Goal: Task Accomplishment & Management: Manage account settings

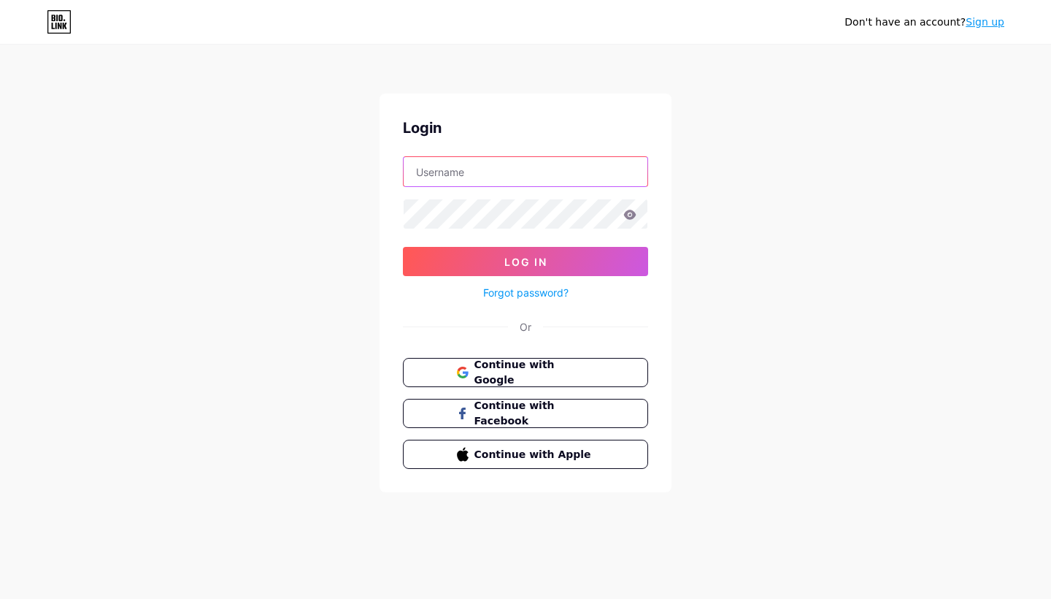
type input "nursemartin"
click at [526, 261] on button "Log In" at bounding box center [525, 261] width 245 height 29
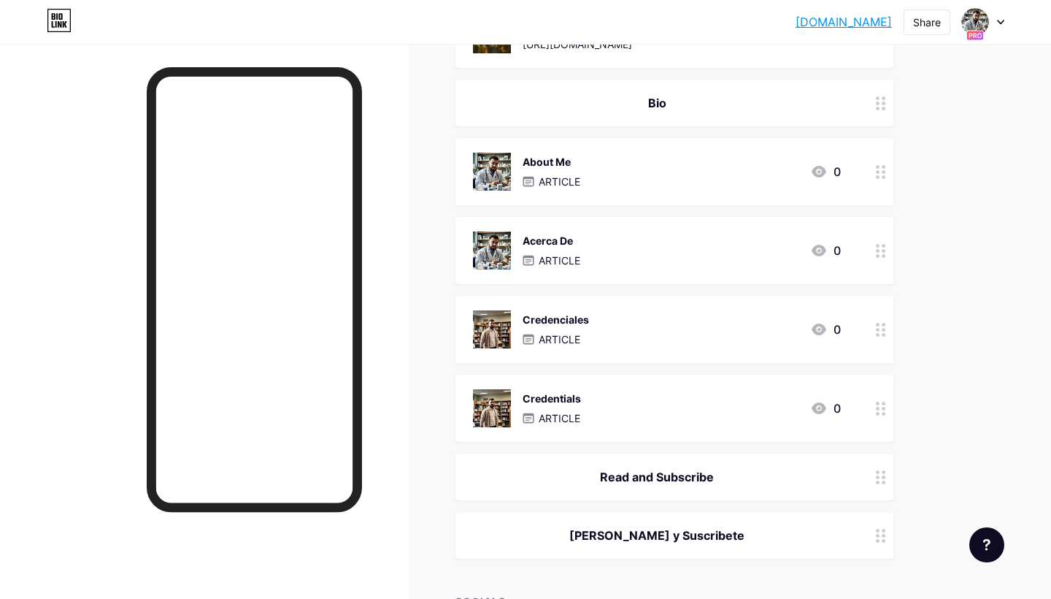
scroll to position [618, 0]
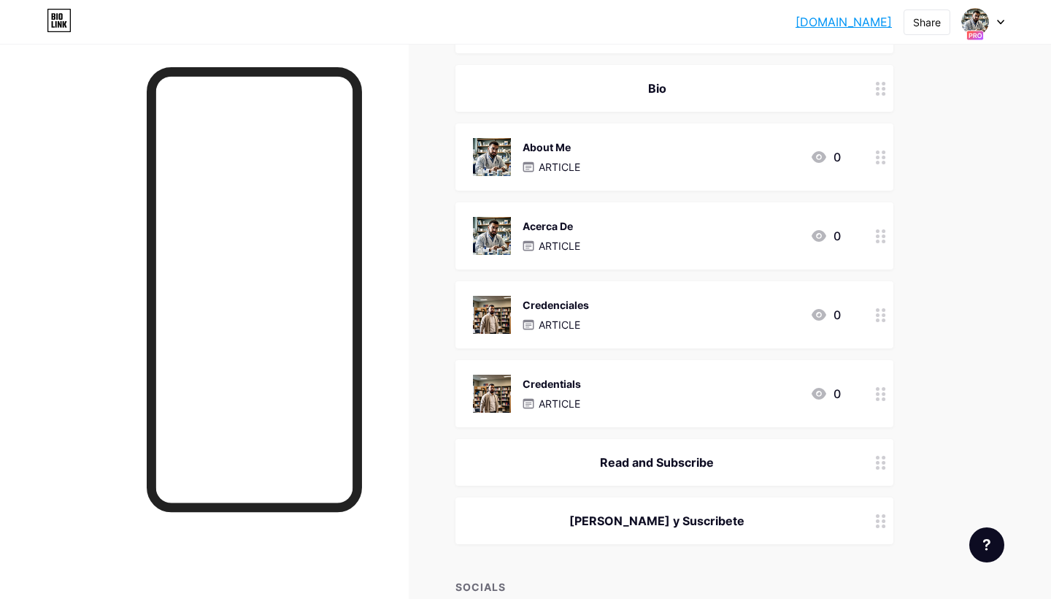
click at [878, 157] on circle at bounding box center [878, 158] width 4 height 4
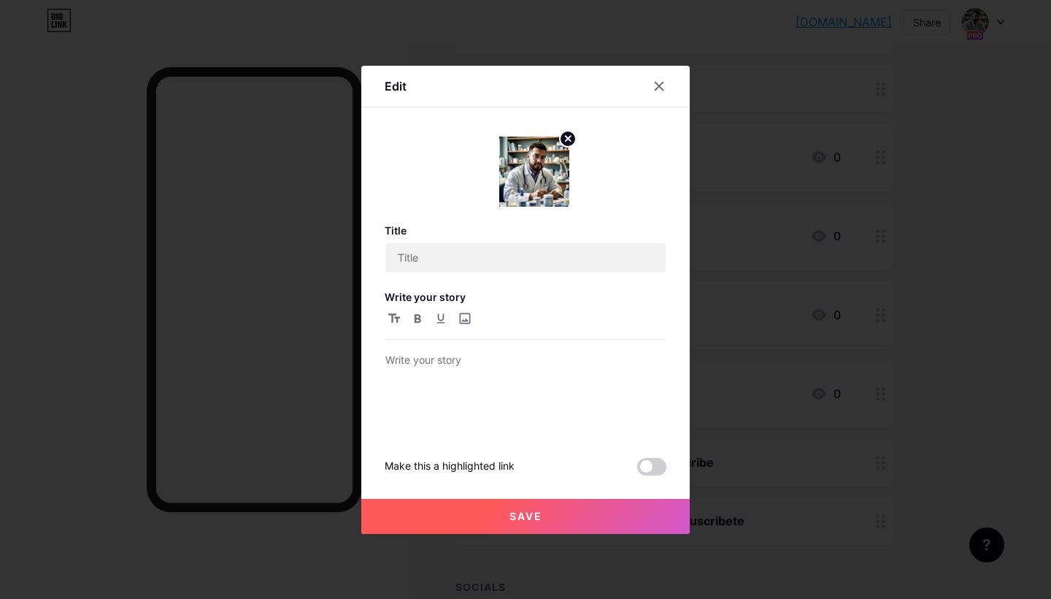
type input "About Me"
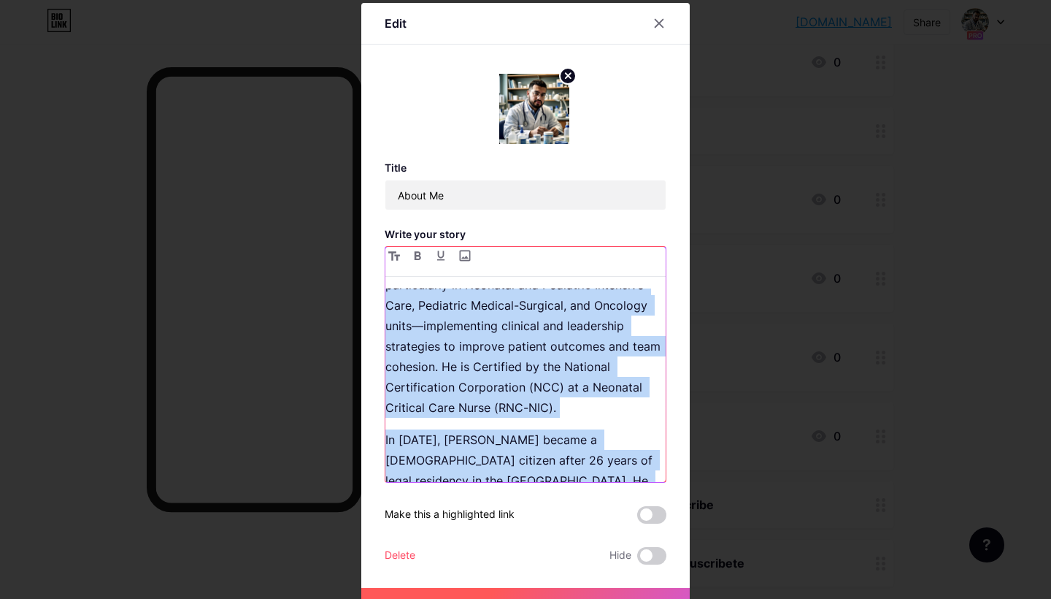
scroll to position [27, 0]
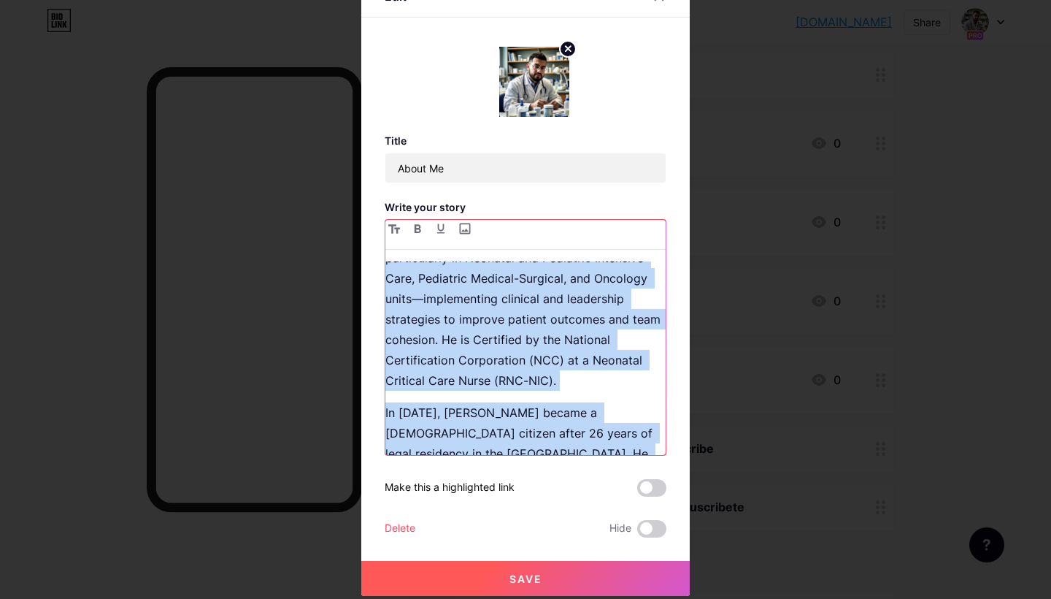
drag, startPoint x: 389, startPoint y: 347, endPoint x: 506, endPoint y: 598, distance: 277.0
click at [506, 598] on div "Edit Title About Me Write your story [PERSON_NAME] immigrated to [US_STATE] in …" at bounding box center [525, 286] width 1051 height 626
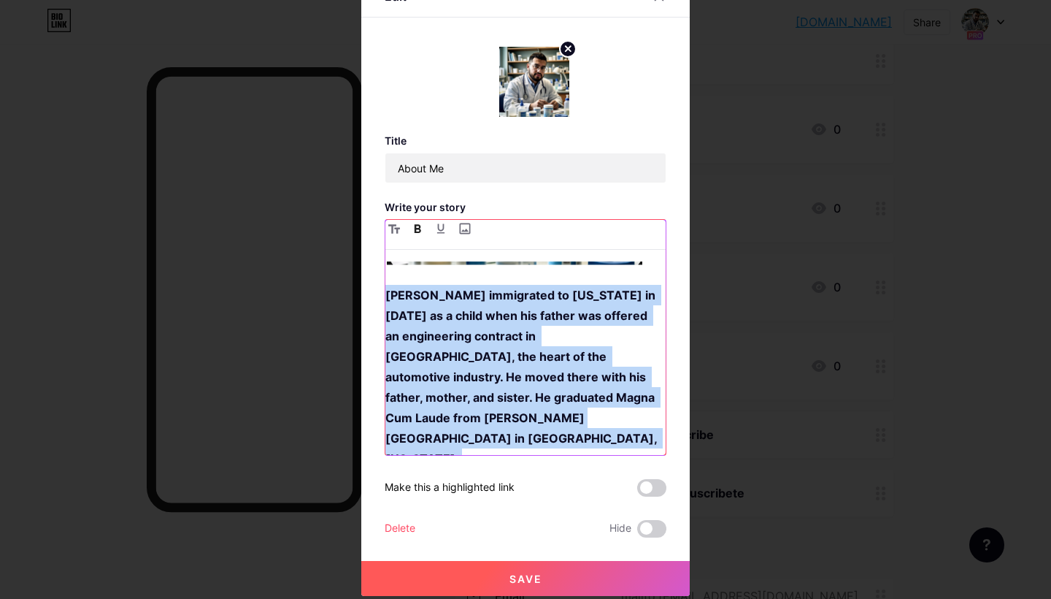
scroll to position [268, 0]
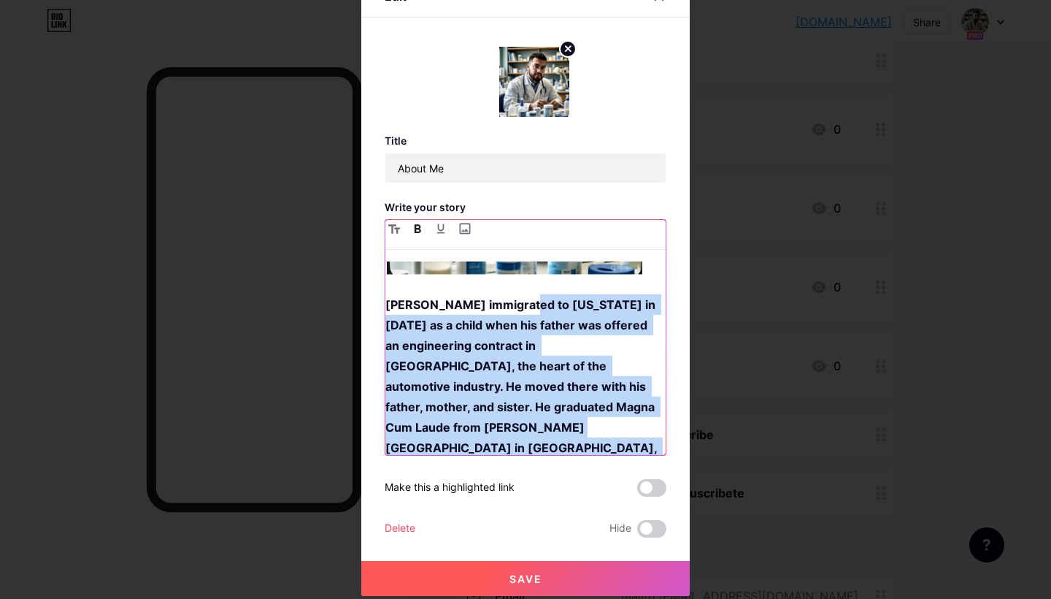
drag, startPoint x: 601, startPoint y: 441, endPoint x: 513, endPoint y: 308, distance: 159.6
click at [513, 308] on div "[PERSON_NAME] immigrated to [US_STATE] in [DATE] as a child when his father was…" at bounding box center [525, 357] width 280 height 193
click at [415, 227] on icon "button" at bounding box center [418, 228] width 7 height 9
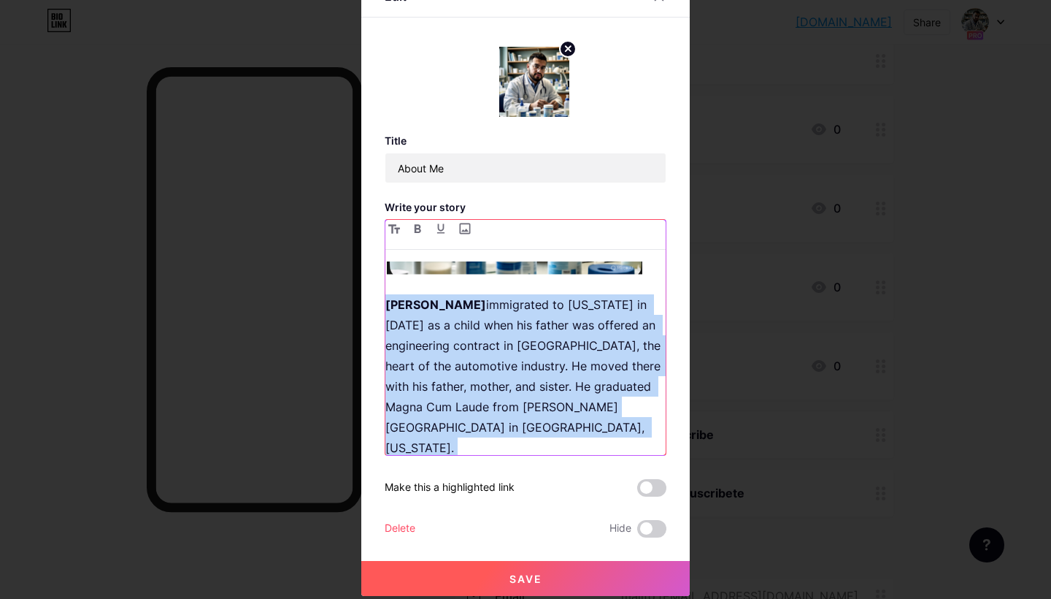
click at [635, 388] on p "[PERSON_NAME] immigrated to [US_STATE] in [DATE] as a child when his father was…" at bounding box center [525, 376] width 280 height 164
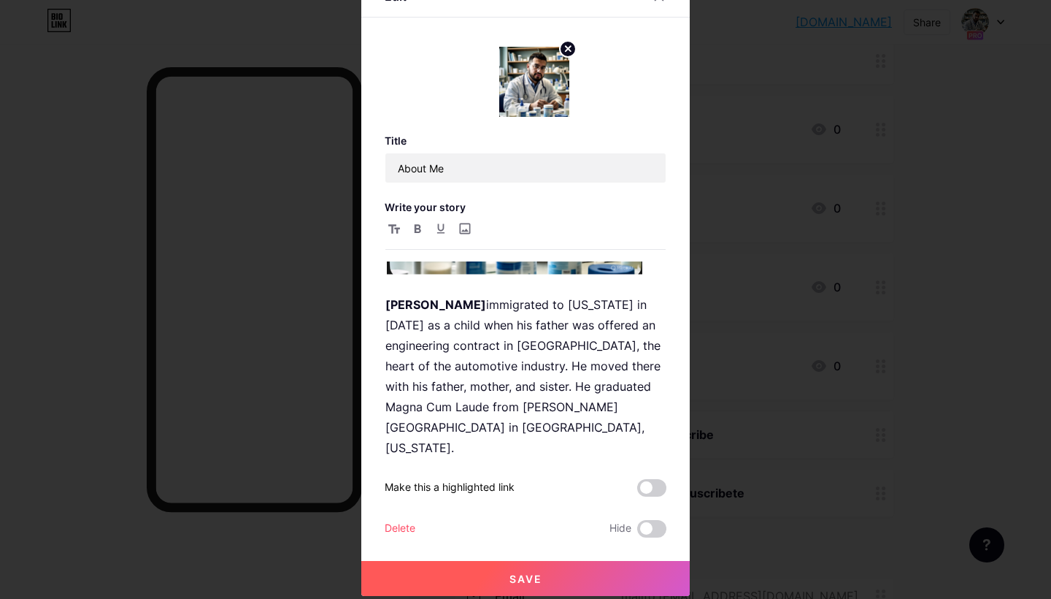
click at [496, 575] on button "Save" at bounding box center [525, 578] width 329 height 35
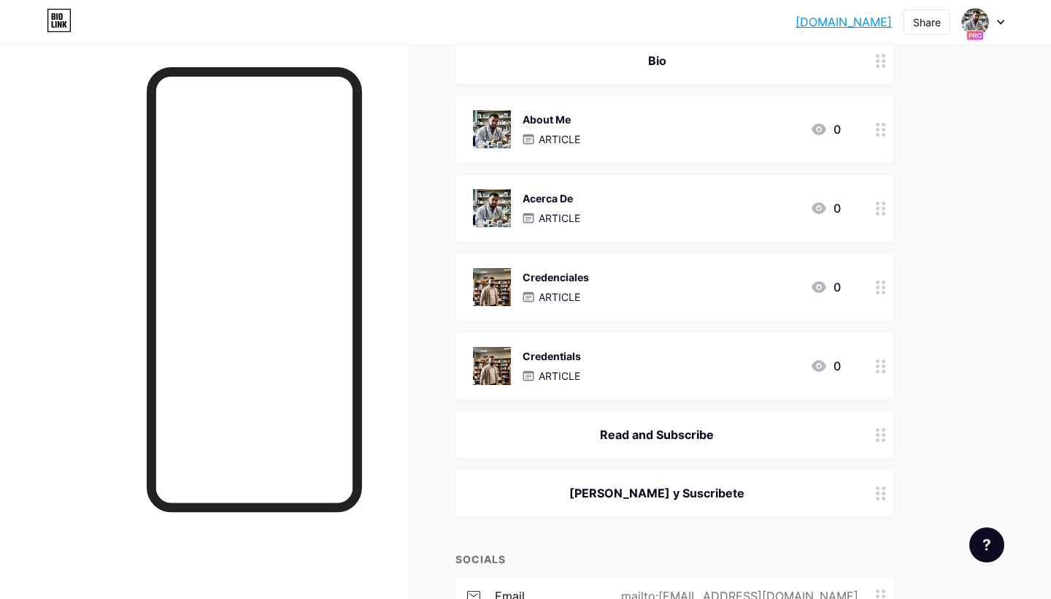
click at [883, 207] on circle at bounding box center [884, 209] width 4 height 4
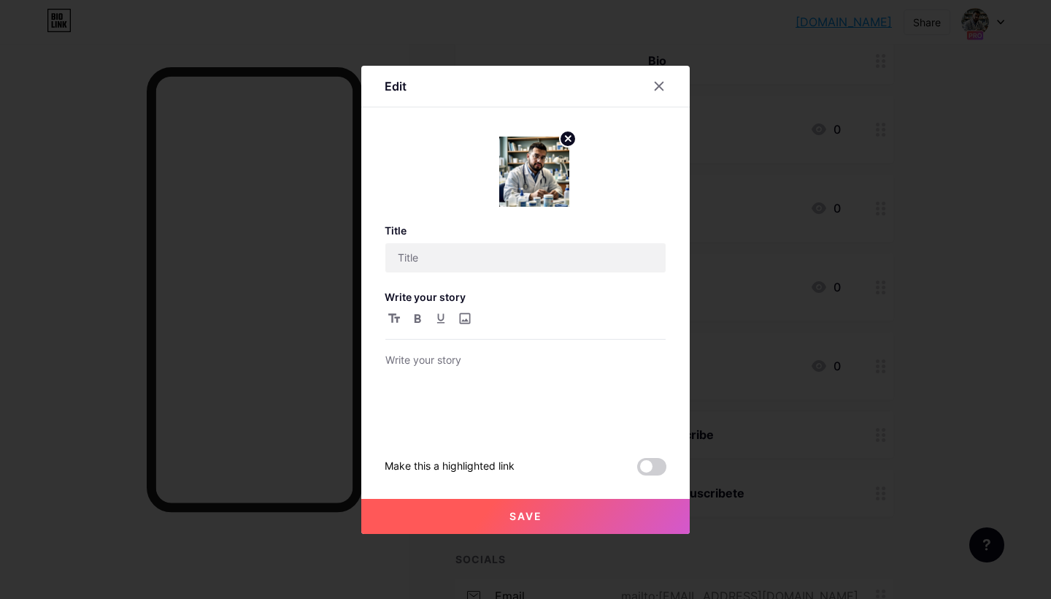
type input "Acerca De"
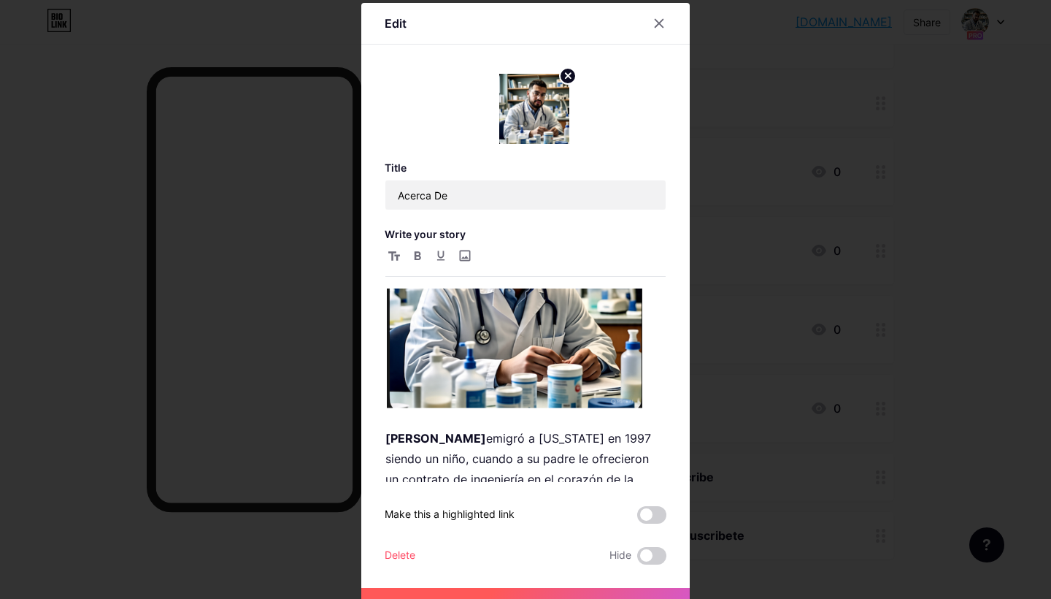
scroll to position [445, 0]
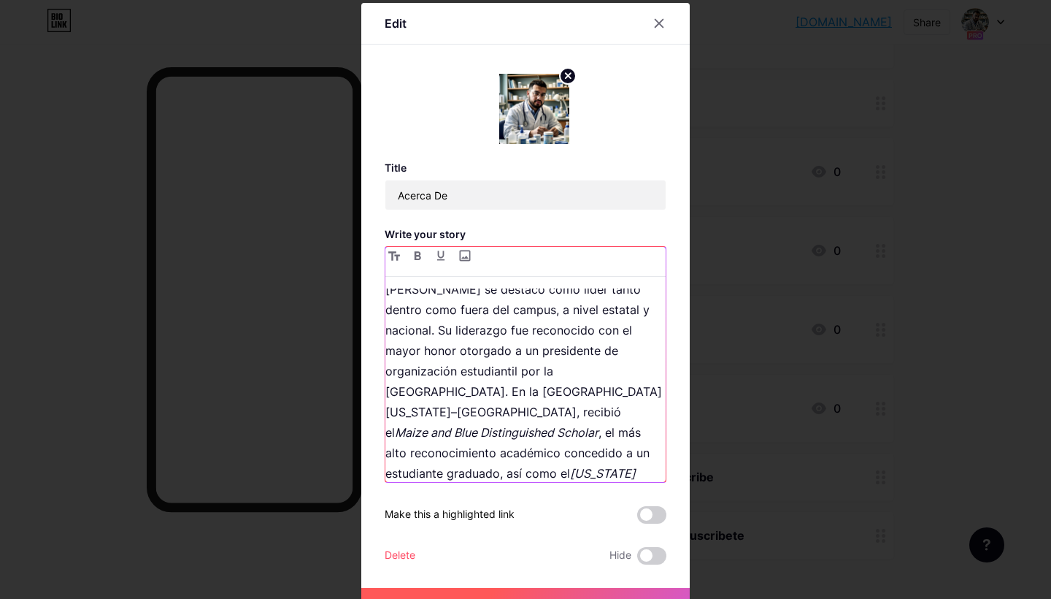
click at [583, 368] on p "A lo largo de su carrera universitaria, [PERSON_NAME] se destacó como líder tan…" at bounding box center [525, 462] width 280 height 409
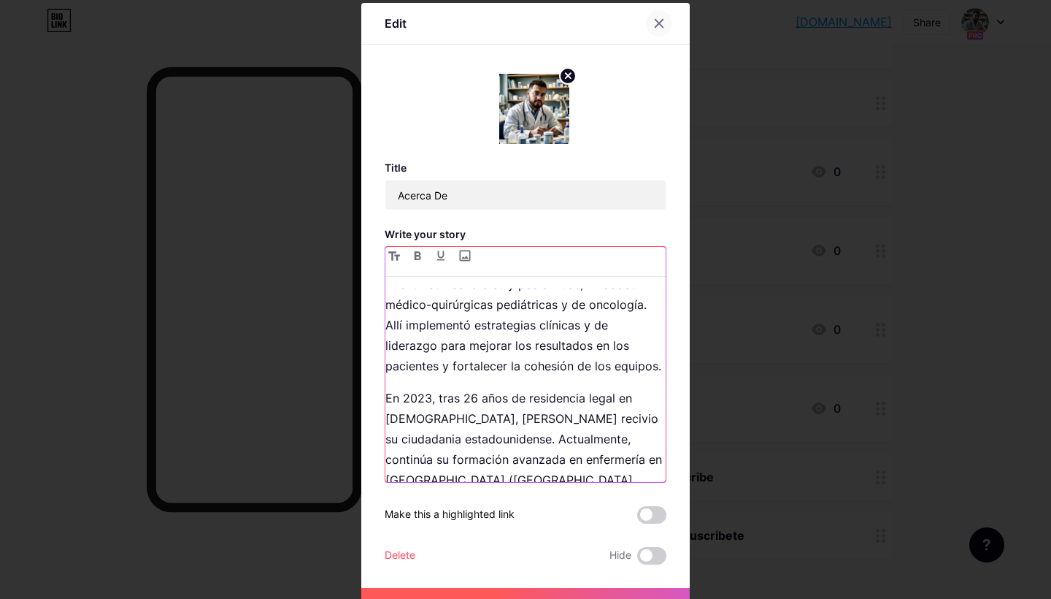
scroll to position [1270, 0]
click at [656, 25] on icon at bounding box center [659, 24] width 12 height 12
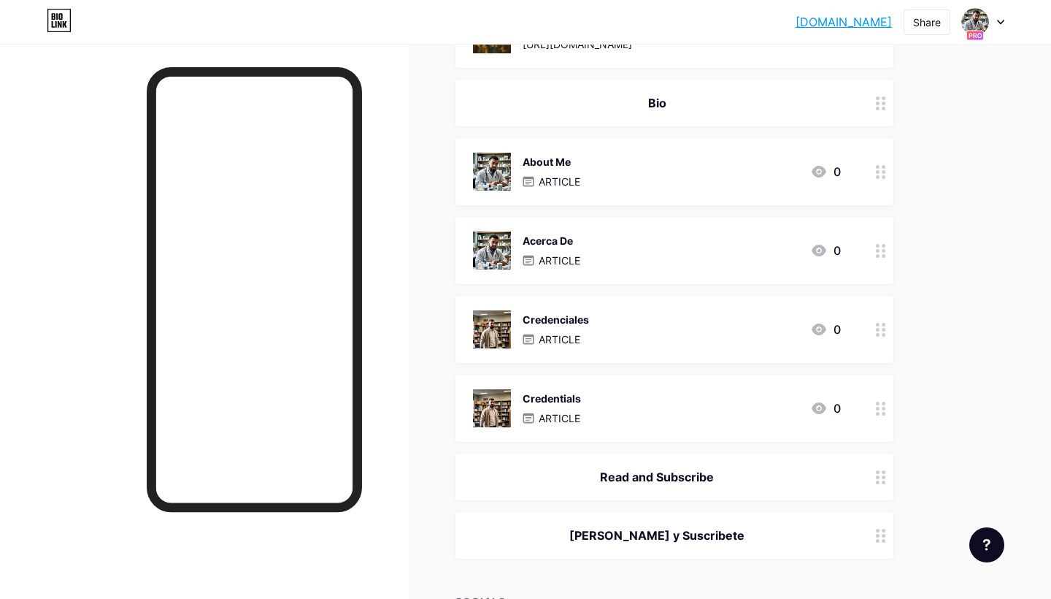
click at [881, 253] on icon at bounding box center [881, 251] width 10 height 14
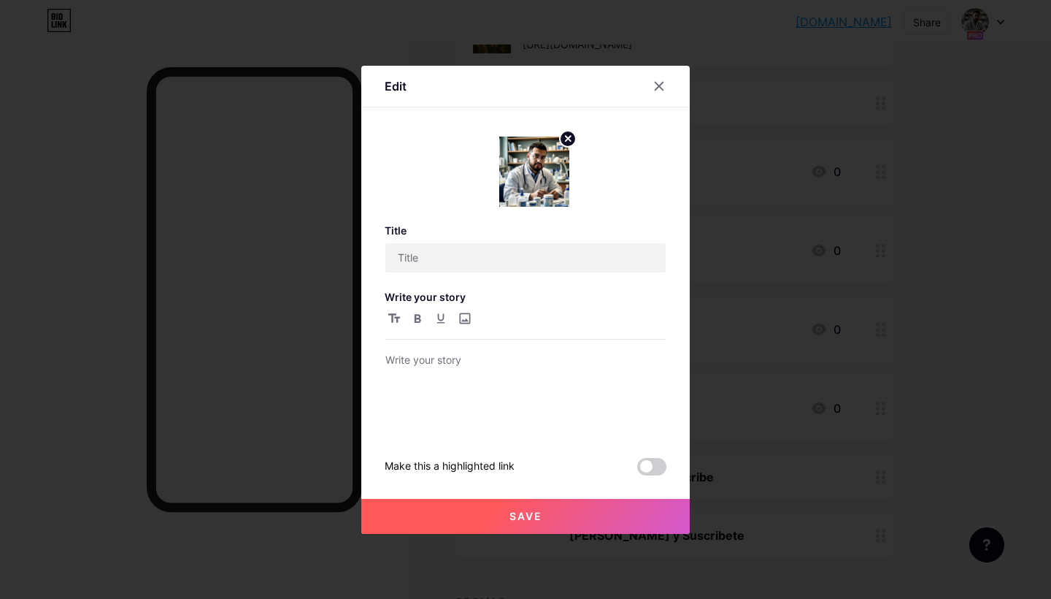
type input "Acerca De"
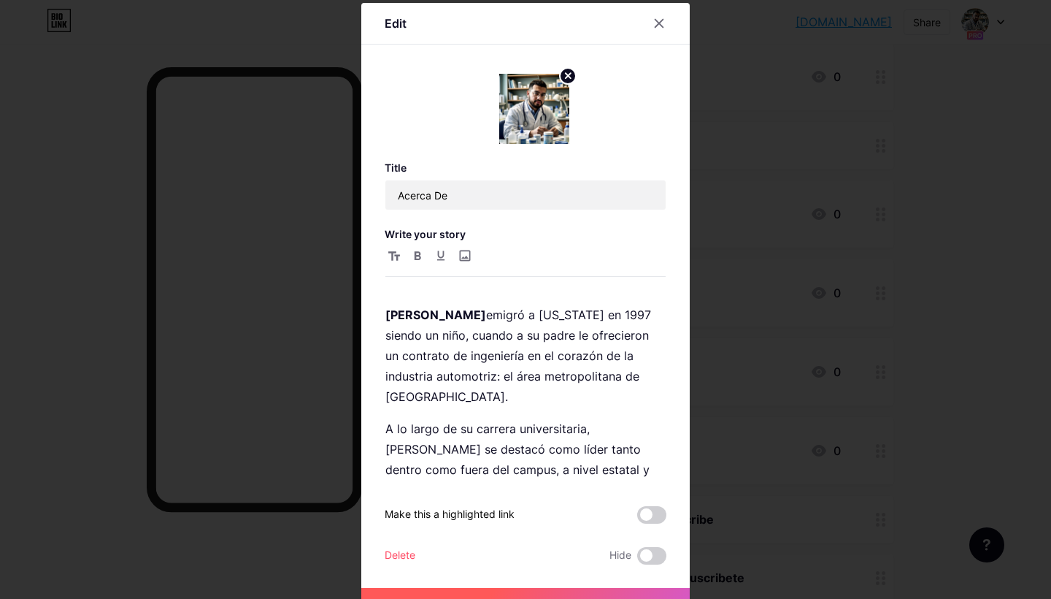
scroll to position [288, 0]
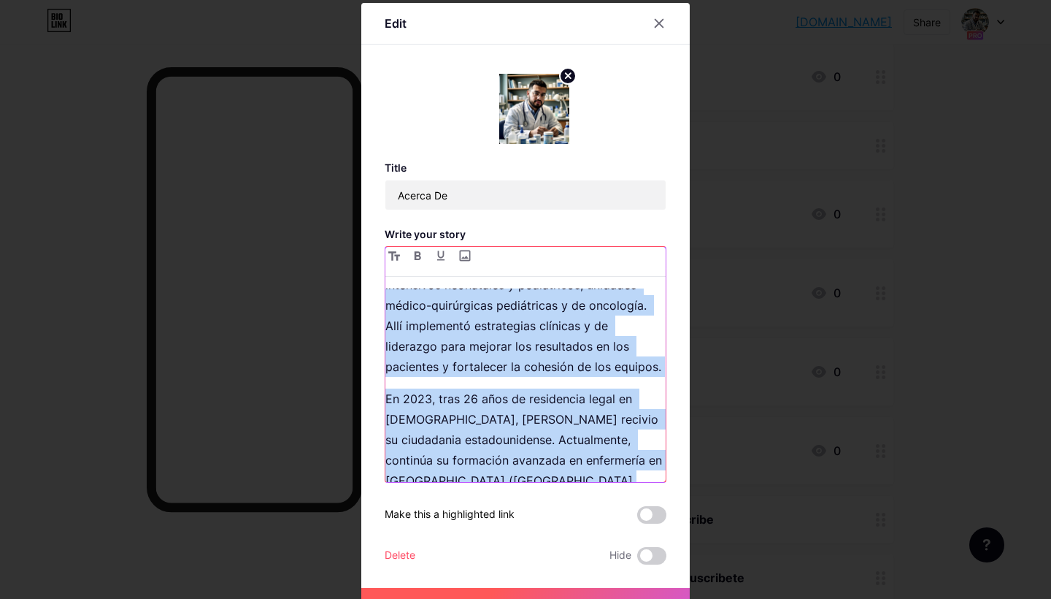
drag, startPoint x: 388, startPoint y: 312, endPoint x: 553, endPoint y: 556, distance: 294.4
click at [553, 556] on div "Title Acerca De Write your story [PERSON_NAME] emigró a [US_STATE] en 1997 sien…" at bounding box center [526, 362] width 282 height 403
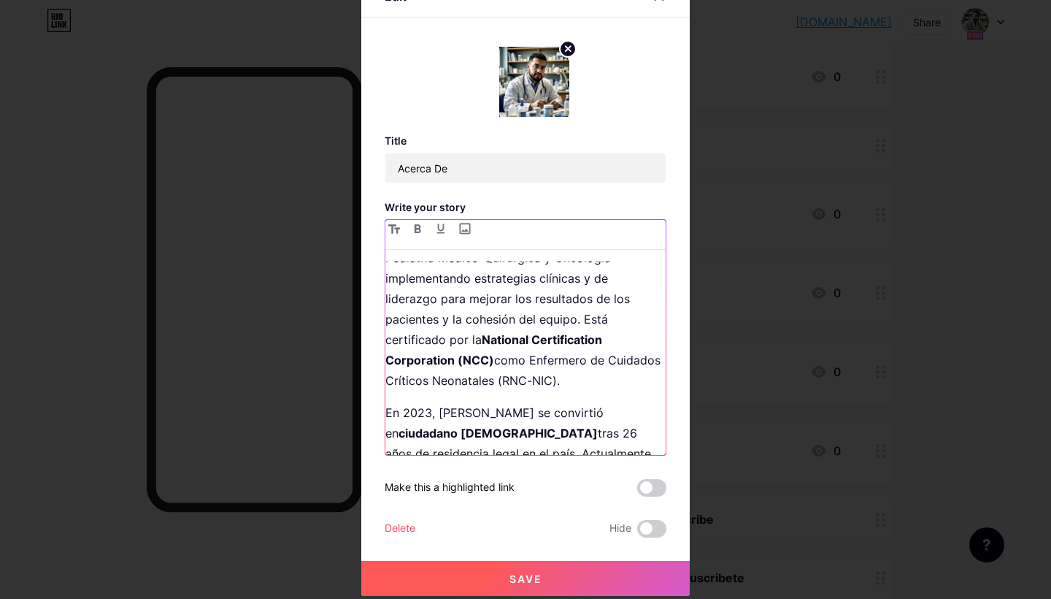
scroll to position [27, 0]
click at [505, 587] on button "Save" at bounding box center [525, 578] width 329 height 35
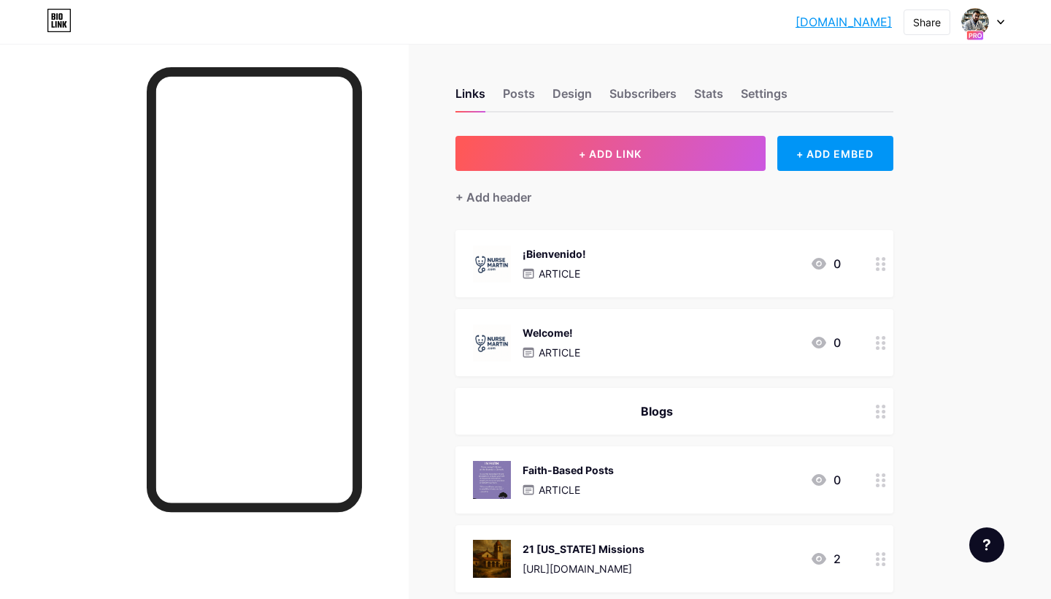
scroll to position [0, 0]
click at [881, 265] on icon at bounding box center [881, 264] width 10 height 14
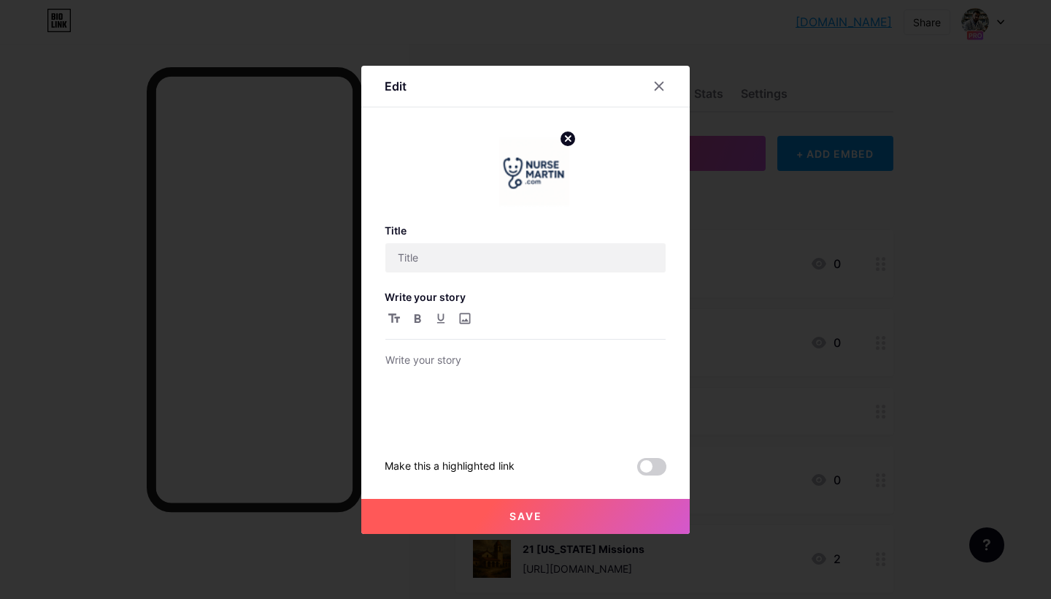
type input "¡Bienvenido!"
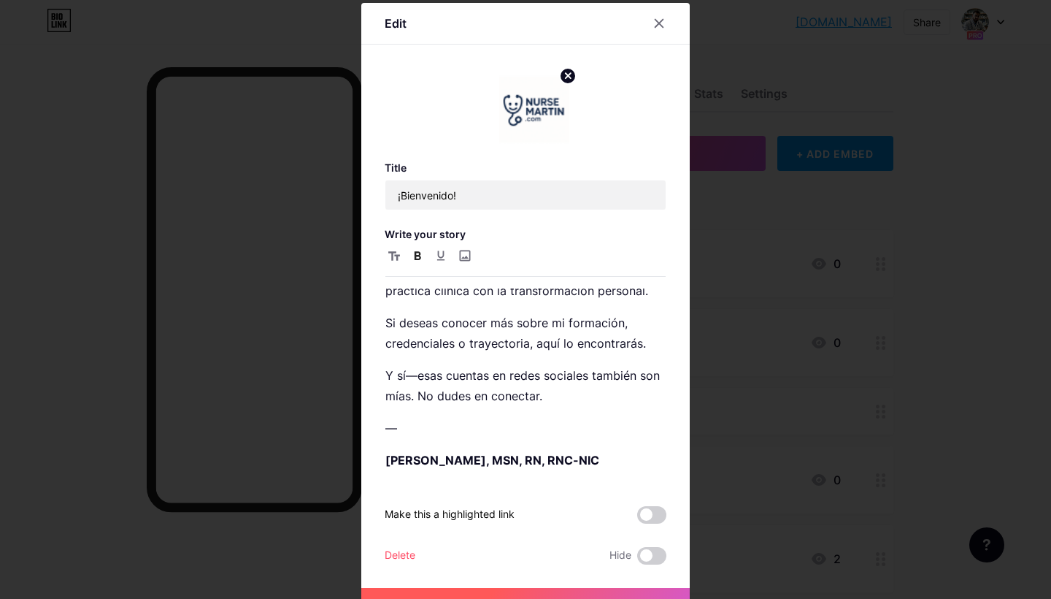
scroll to position [101, 0]
click at [526, 359] on div "No soy un influencer de enfermería— soy un enfermero con influencia. Este sitio…" at bounding box center [525, 384] width 280 height 193
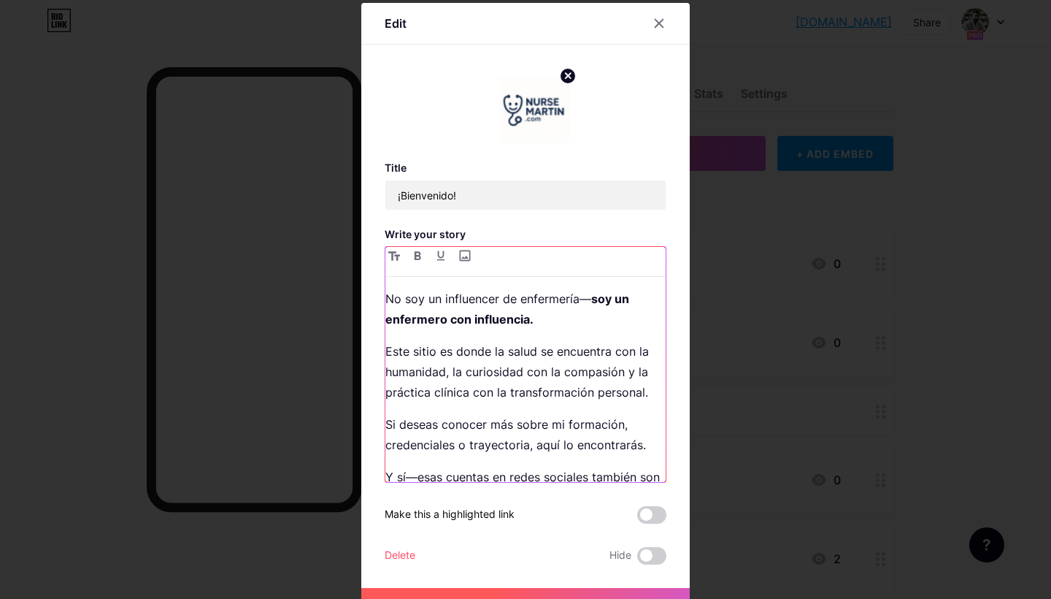
scroll to position [0, 0]
click at [659, 20] on icon at bounding box center [659, 24] width 12 height 12
